Goal: Task Accomplishment & Management: Use online tool/utility

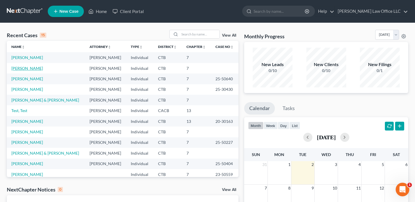
click at [28, 69] on link "[PERSON_NAME]" at bounding box center [27, 68] width 32 height 5
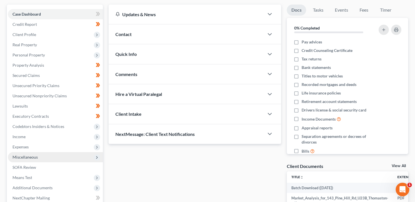
scroll to position [59, 0]
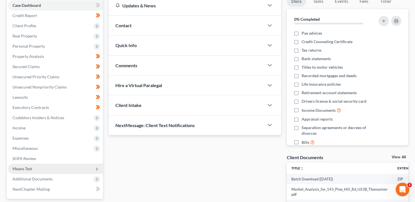
click at [28, 170] on span "Means Test" at bounding box center [22, 168] width 20 height 5
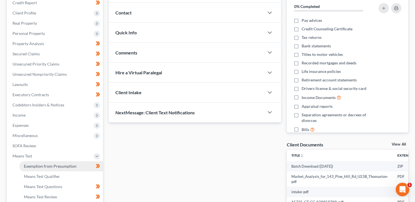
scroll to position [105, 0]
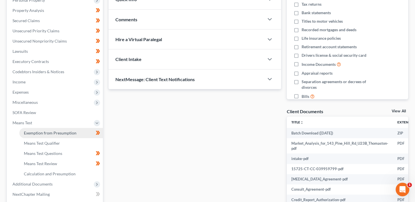
click at [53, 131] on span "Exemption from Presumption" at bounding box center [50, 133] width 53 height 5
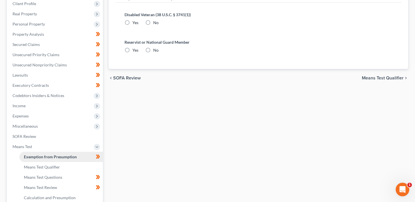
radio input "true"
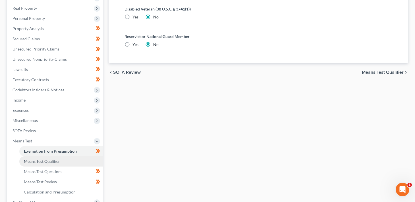
click at [43, 162] on span "Means Test Qualifier" at bounding box center [42, 161] width 36 height 5
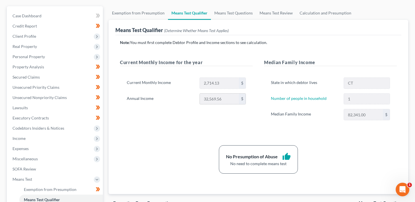
scroll to position [49, 0]
